Goal: Check status: Check status

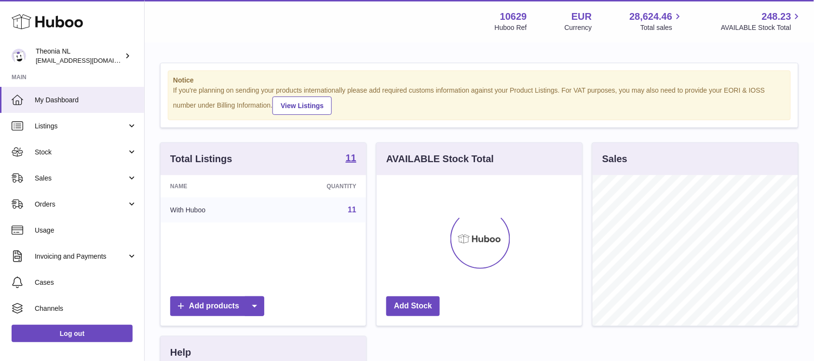
scroll to position [150, 205]
click at [58, 206] on span "Orders" at bounding box center [81, 204] width 92 height 9
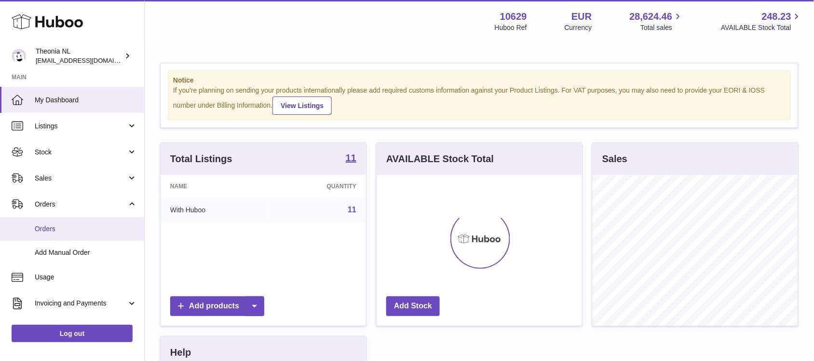
click at [56, 227] on span "Orders" at bounding box center [86, 228] width 102 height 9
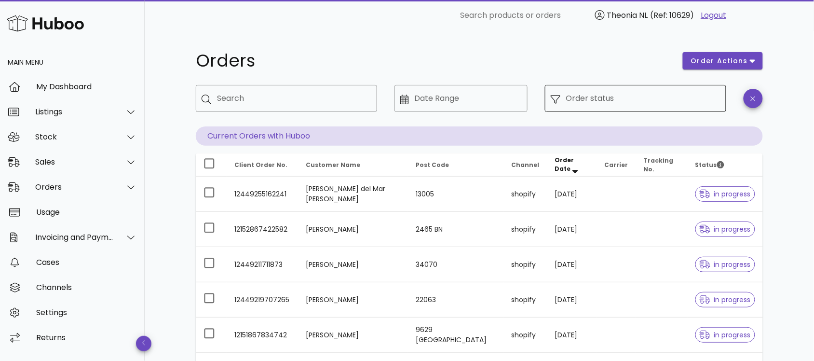
click at [599, 97] on input "Order status" at bounding box center [643, 98] width 154 height 15
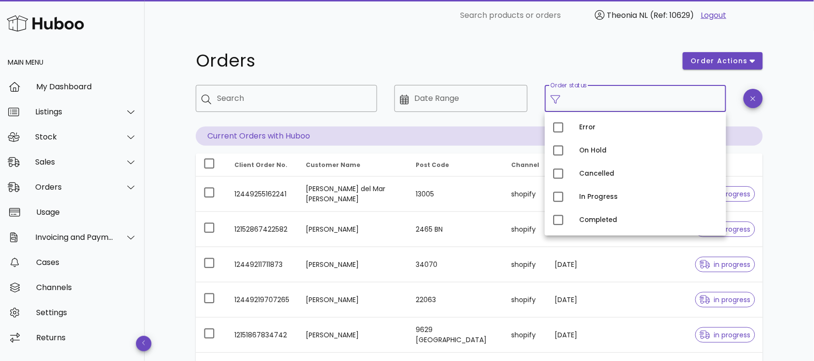
click at [585, 59] on h1 "Orders" at bounding box center [434, 60] width 476 height 17
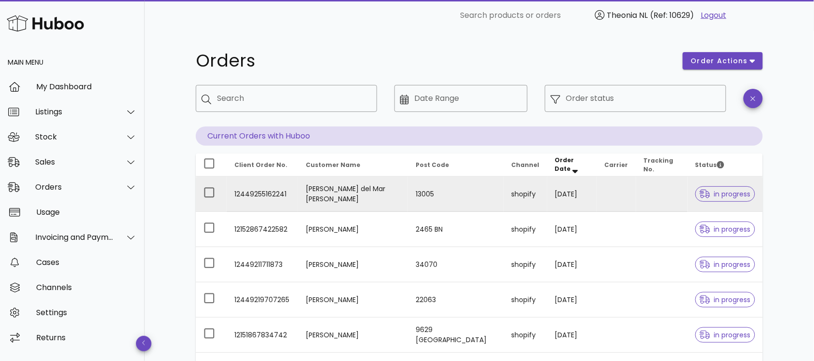
click at [277, 195] on td "12449255162241" at bounding box center [262, 194] width 71 height 35
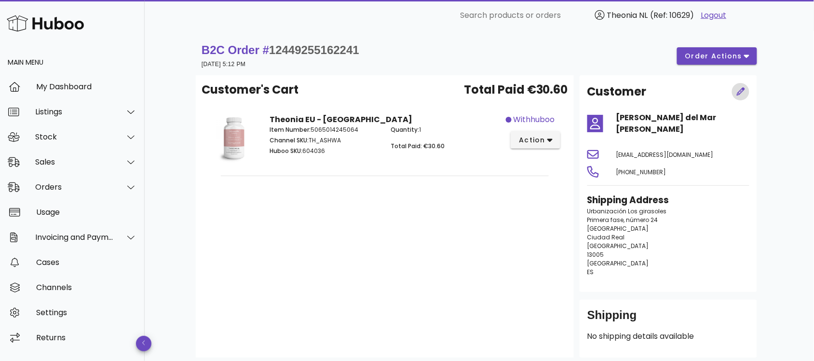
click at [743, 93] on icon "button" at bounding box center [741, 91] width 9 height 9
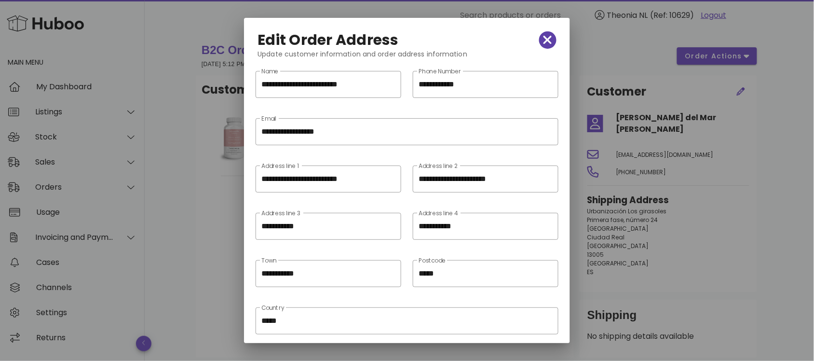
click at [547, 40] on span "button" at bounding box center [547, 40] width 17 height 14
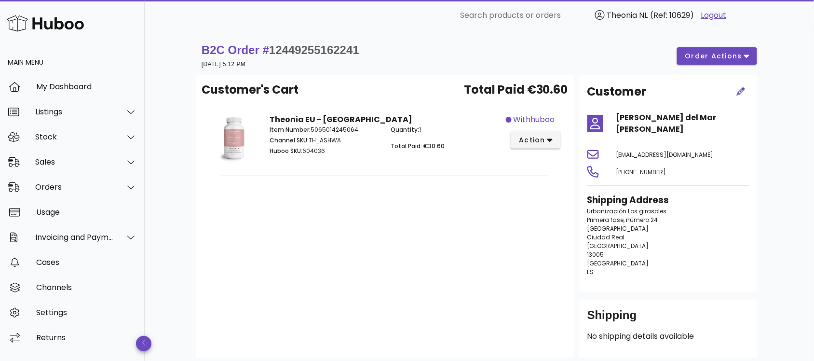
click at [580, 54] on div "B2C Order # 12449255162241 20 September 2025 at 5:12 PM order actions" at bounding box center [480, 55] width 556 height 27
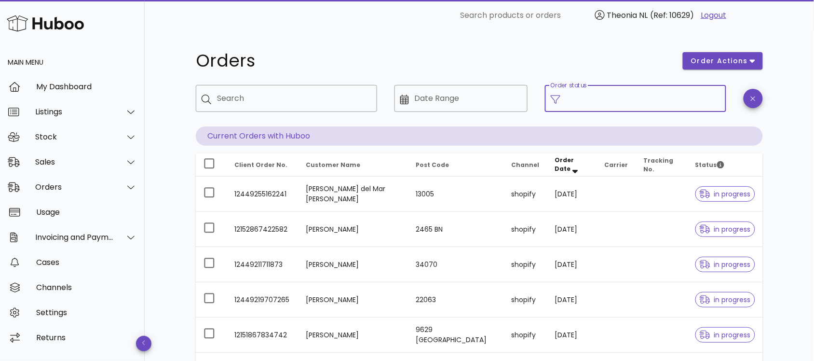
click at [602, 99] on input "Order status" at bounding box center [643, 98] width 154 height 15
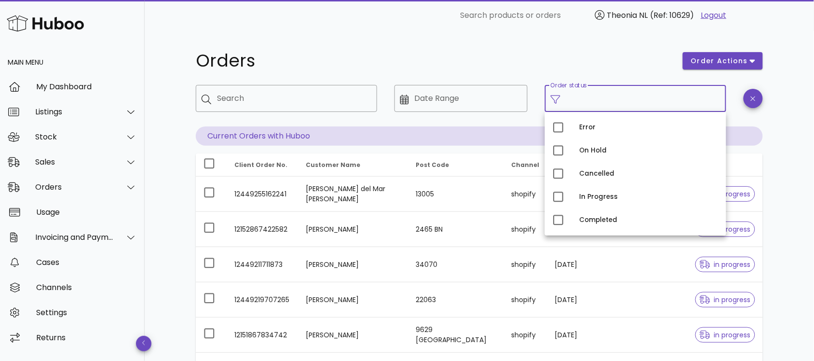
click at [788, 225] on div "Orders order actions ​ Search ​ Date Range ​ Order status Current Orders with H…" at bounding box center [480, 333] width 670 height 604
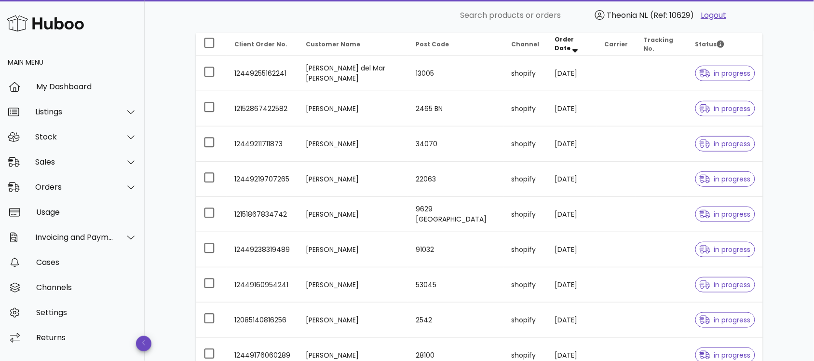
scroll to position [274, 0]
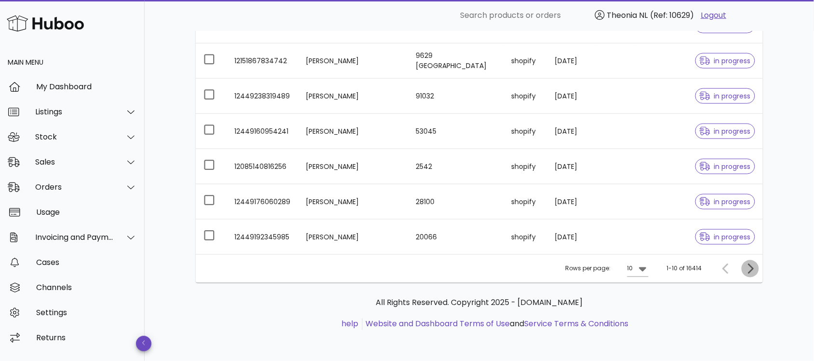
click at [750, 270] on icon "Next page" at bounding box center [751, 269] width 12 height 12
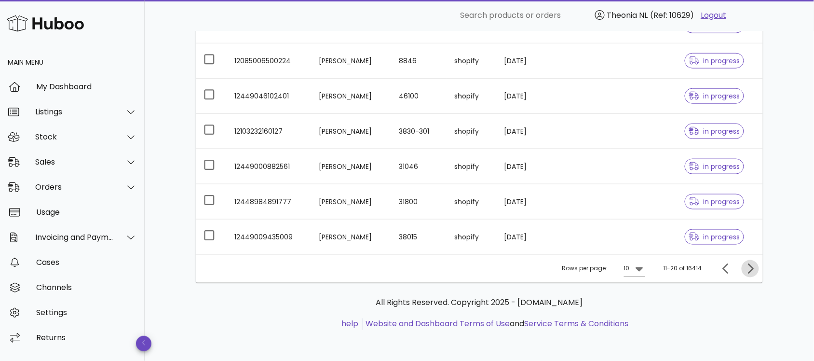
click at [750, 270] on icon "Next page" at bounding box center [751, 269] width 12 height 12
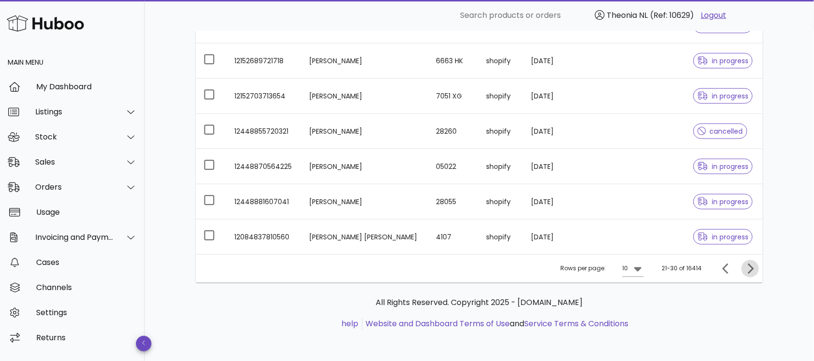
click at [750, 270] on icon "Next page" at bounding box center [751, 269] width 12 height 12
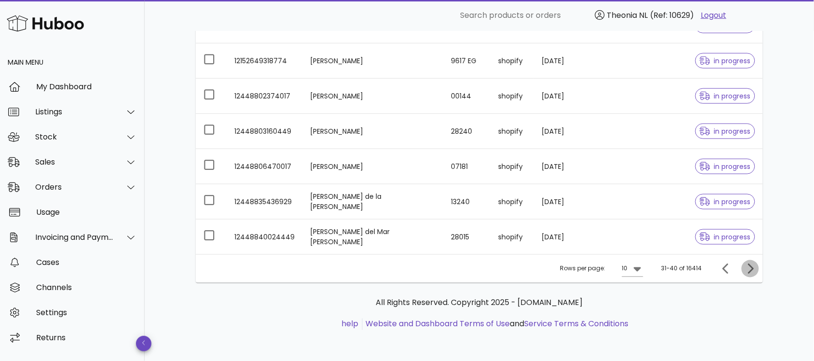
click at [750, 270] on icon "Next page" at bounding box center [751, 269] width 12 height 12
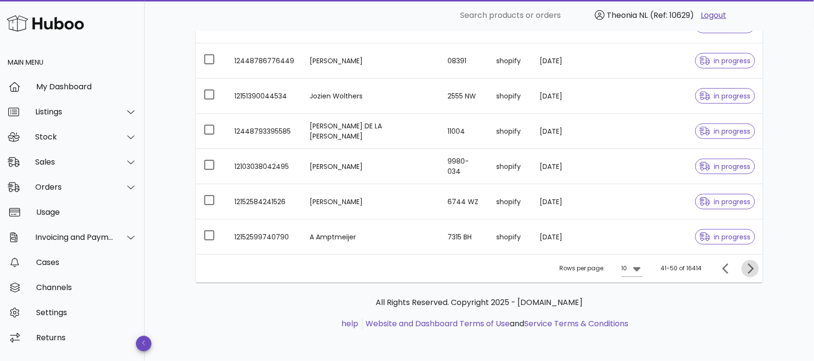
click at [750, 270] on icon "Next page" at bounding box center [751, 269] width 12 height 12
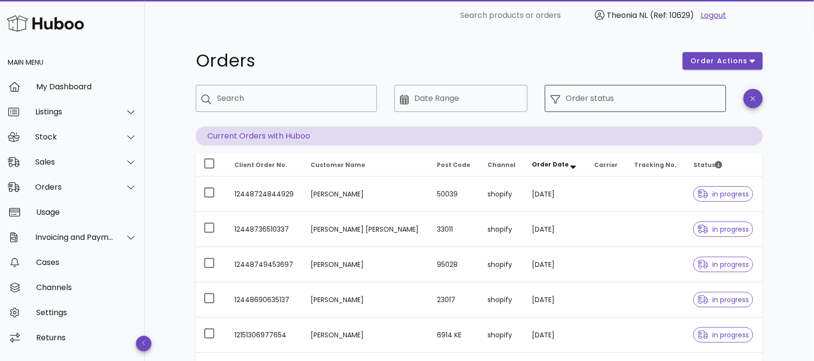
click at [601, 99] on input "Order status" at bounding box center [643, 98] width 154 height 15
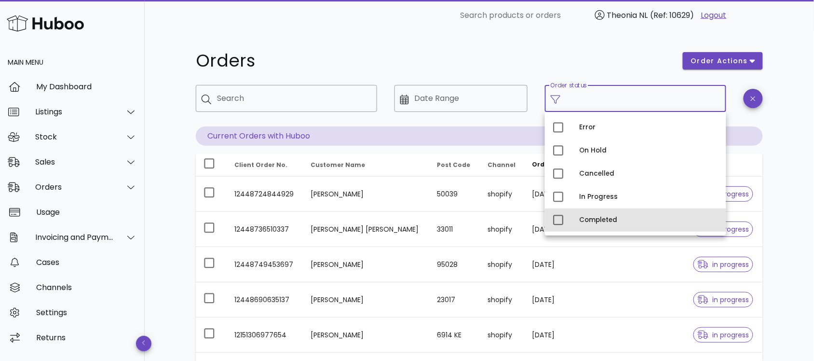
click at [594, 222] on div "Completed" at bounding box center [649, 220] width 139 height 8
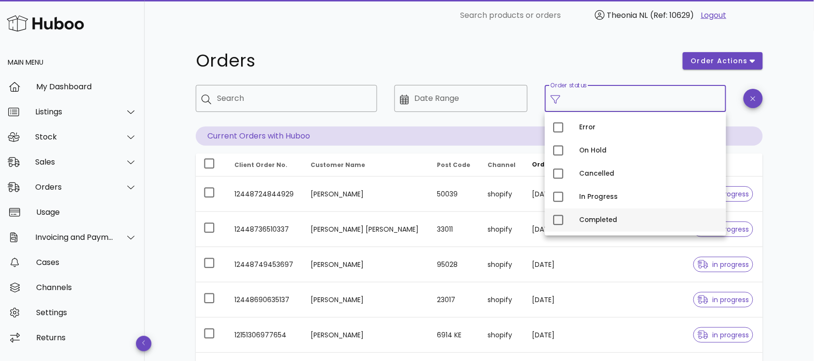
type input "**********"
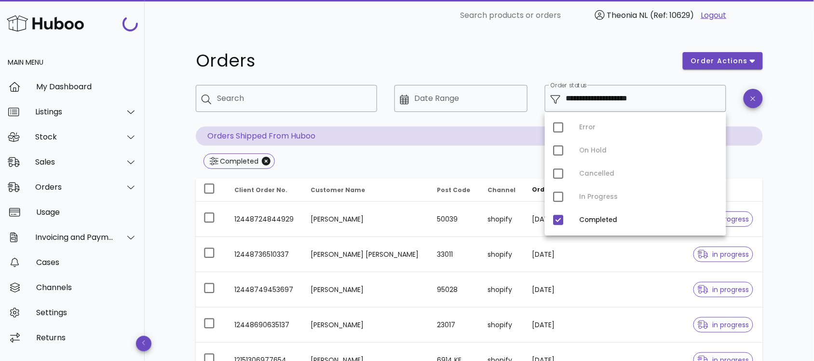
click at [784, 171] on div "**********" at bounding box center [480, 345] width 614 height 629
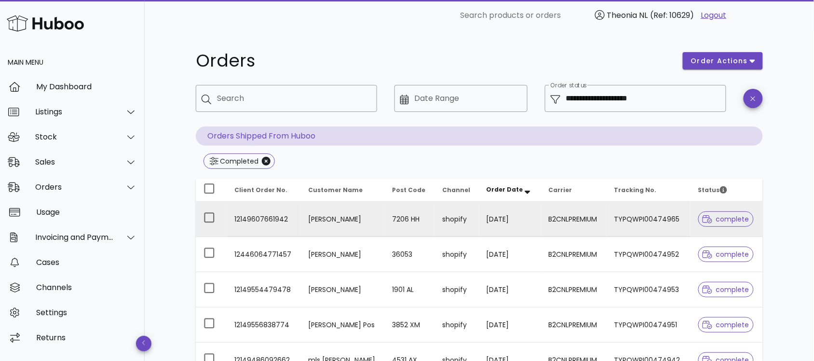
click at [266, 216] on td "12149607661942" at bounding box center [264, 219] width 74 height 35
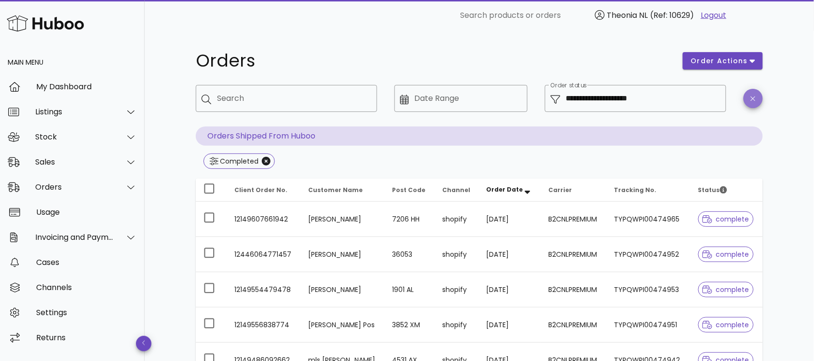
click at [755, 102] on icon "button" at bounding box center [753, 98] width 4 height 7
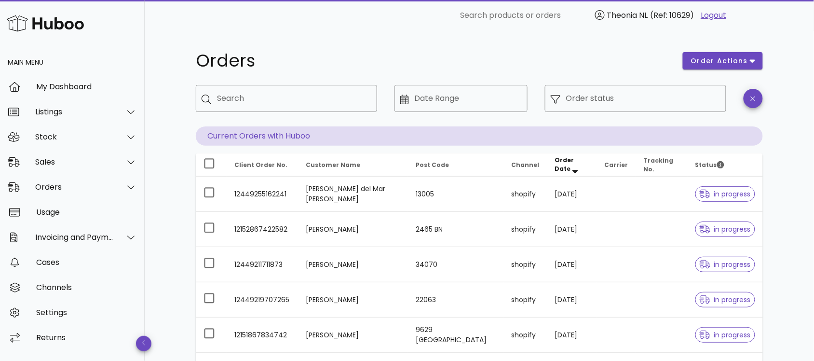
click at [758, 29] on div "​ Search products or orders Theonia NL (Ref: 10629) Logout" at bounding box center [480, 15] width 572 height 31
click at [647, 94] on input "Order status" at bounding box center [643, 98] width 154 height 15
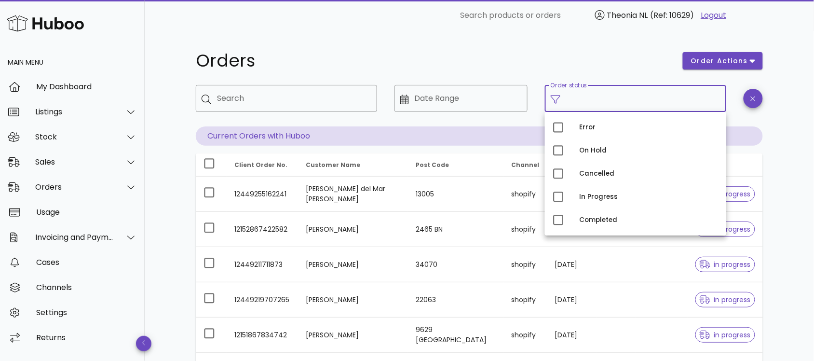
click at [780, 153] on div "Orders order actions ​ Search ​ Date Range ​ Order status Current Orders with H…" at bounding box center [480, 333] width 614 height 604
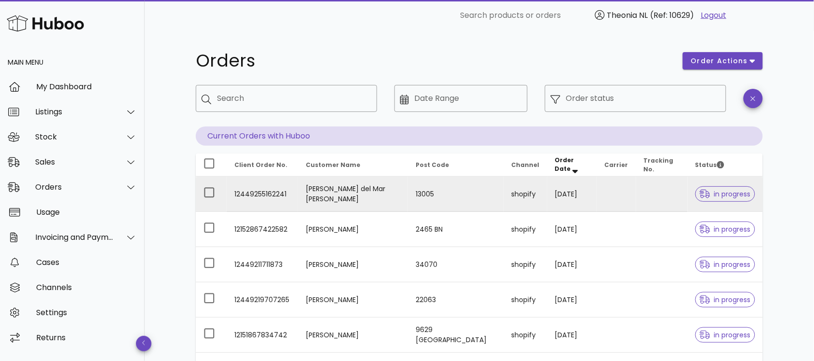
click at [278, 192] on td "12449255162241" at bounding box center [262, 194] width 71 height 35
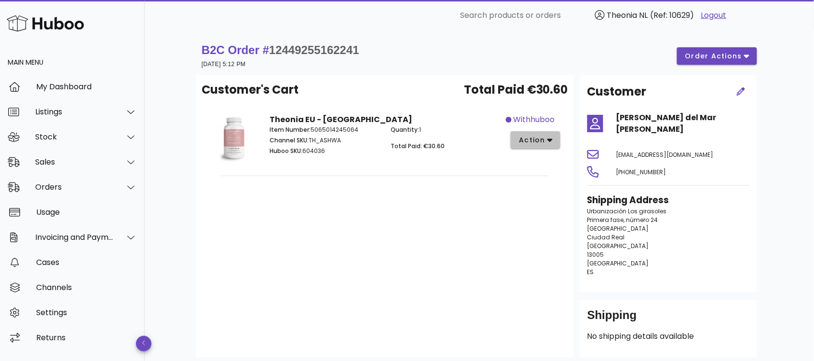
click at [548, 144] on span "action" at bounding box center [536, 140] width 34 height 10
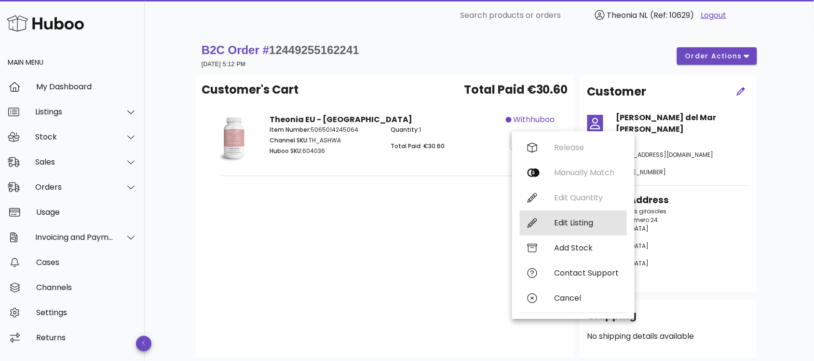
click at [572, 221] on div "Edit Listing" at bounding box center [587, 222] width 65 height 9
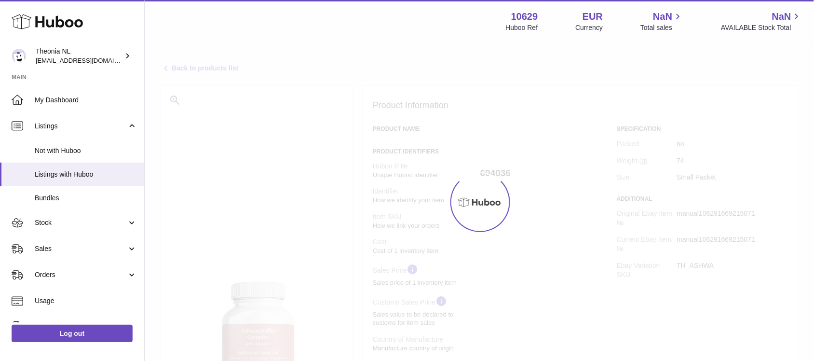
select select
select select "****"
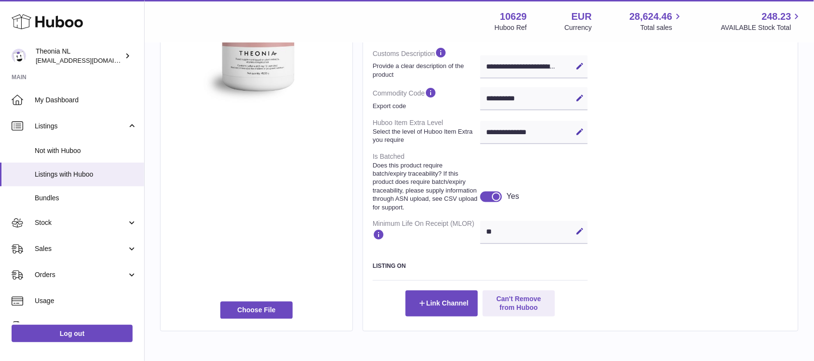
scroll to position [409, 0]
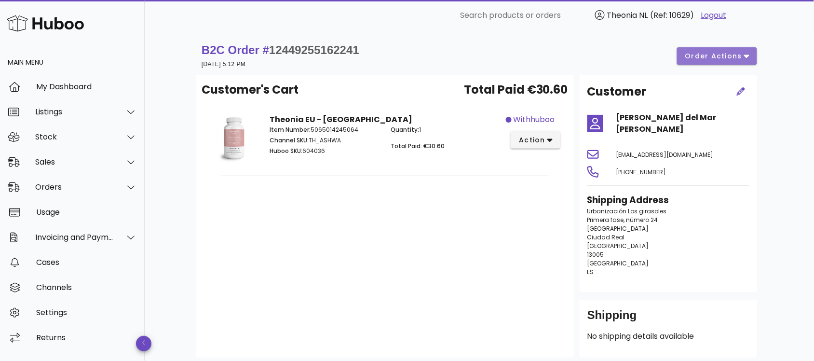
click at [741, 59] on span "order actions" at bounding box center [714, 56] width 58 height 10
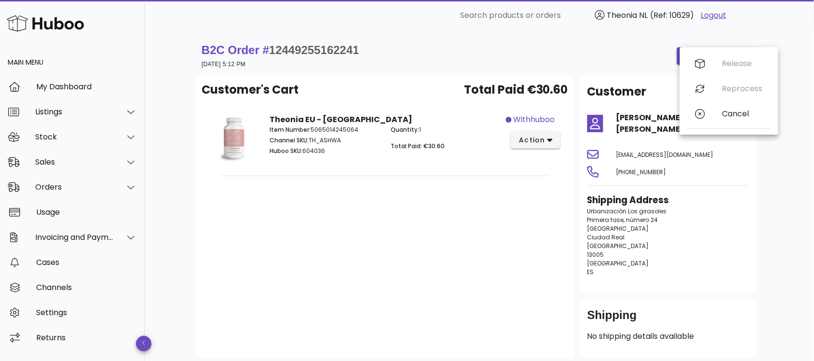
click at [778, 261] on div "B2C Order # 12449255162241 20 September 2025 at 5:12 PM order actions Customer'…" at bounding box center [480, 233] width 614 height 405
